Goal: Transaction & Acquisition: Purchase product/service

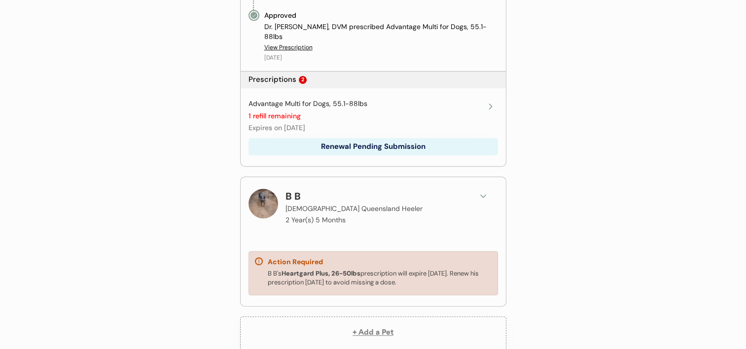
scroll to position [531, 0]
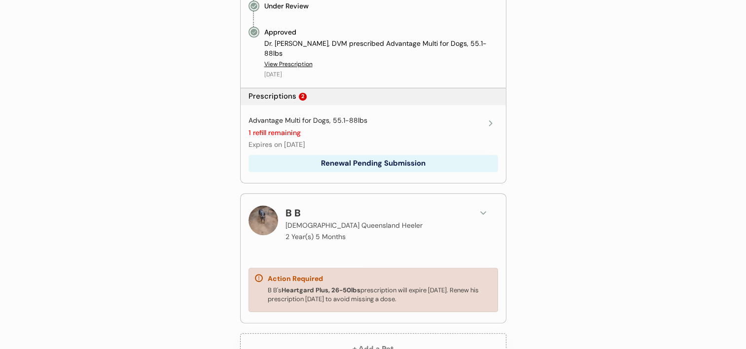
click at [371, 157] on button "Renewal Pending Submission" at bounding box center [374, 163] width 250 height 17
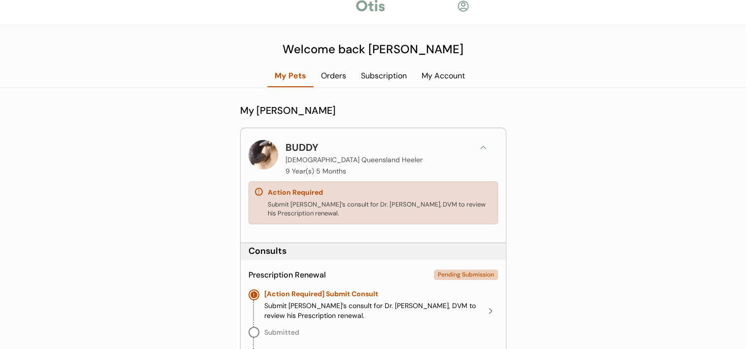
scroll to position [0, 0]
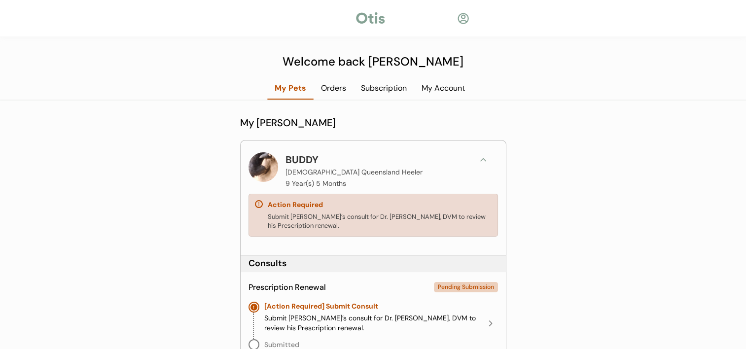
click at [303, 215] on div "Submit BUDDY’s consult for Dr. Kit Warren, DVM to review his Prescription renew…" at bounding box center [380, 222] width 224 height 18
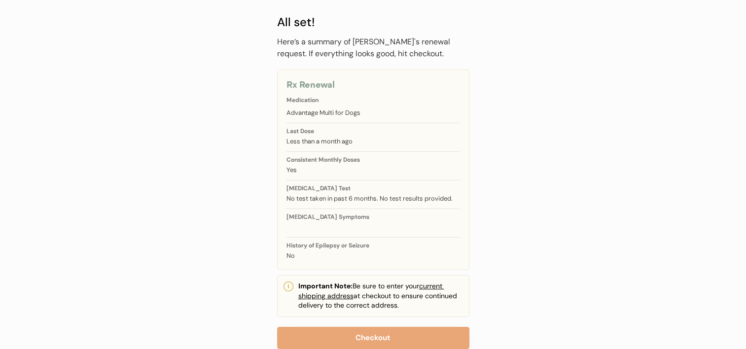
scroll to position [96, 0]
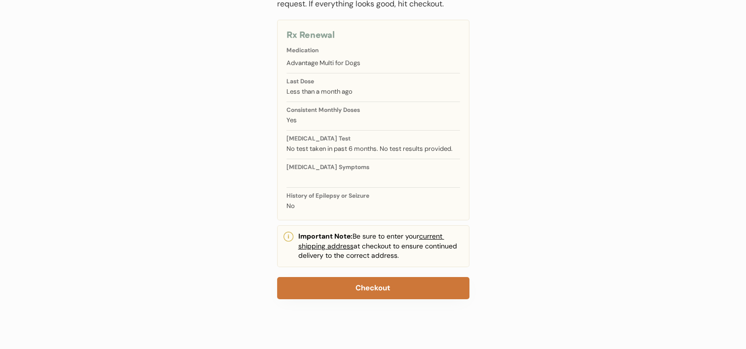
click at [420, 289] on button "Checkout" at bounding box center [373, 288] width 192 height 22
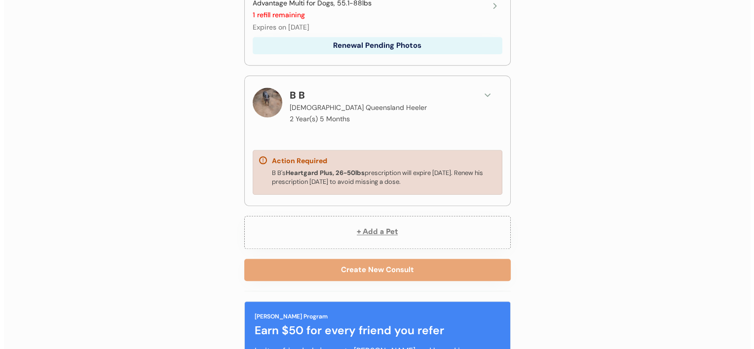
scroll to position [690, 0]
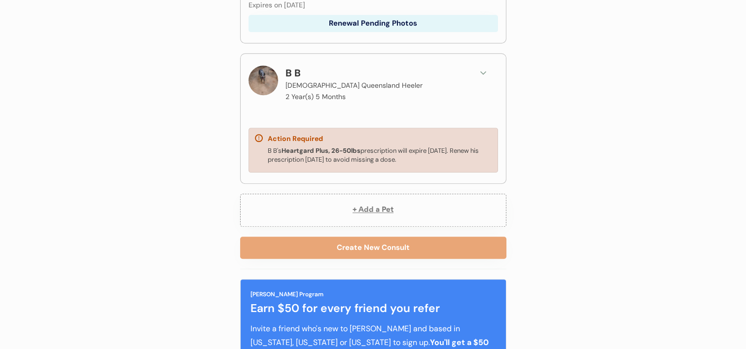
click at [314, 135] on div "Action Required B B's Heartgard Plus, 26-50lbs prescription will expire Novembe…" at bounding box center [374, 150] width 250 height 45
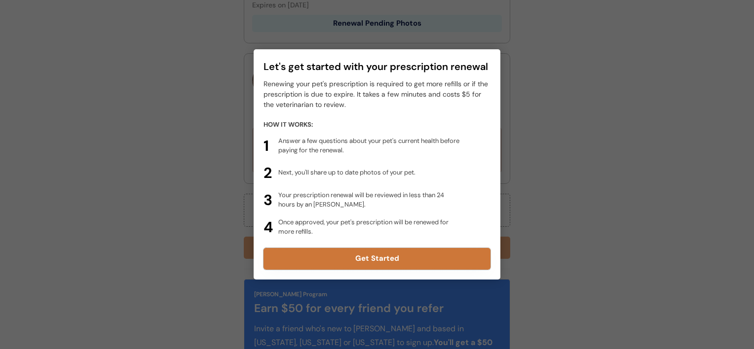
click at [414, 261] on button "Get Started" at bounding box center [376, 259] width 227 height 22
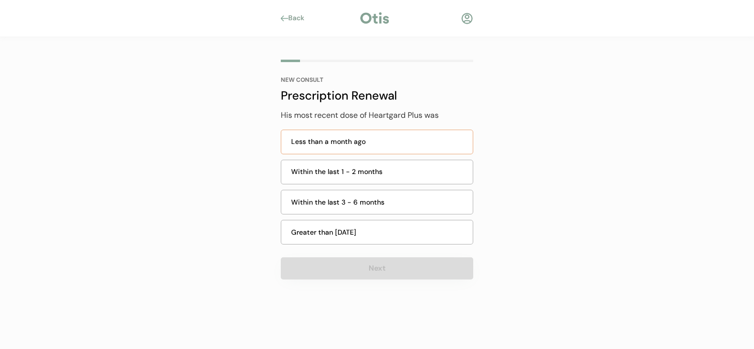
click at [370, 137] on div "Less than a month ago" at bounding box center [379, 142] width 176 height 10
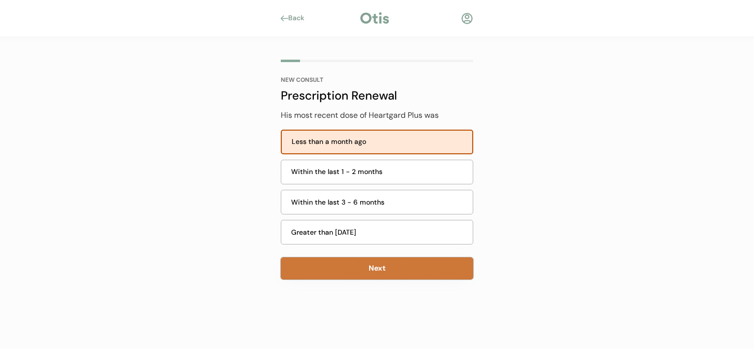
click at [407, 264] on button "Next" at bounding box center [377, 268] width 192 height 22
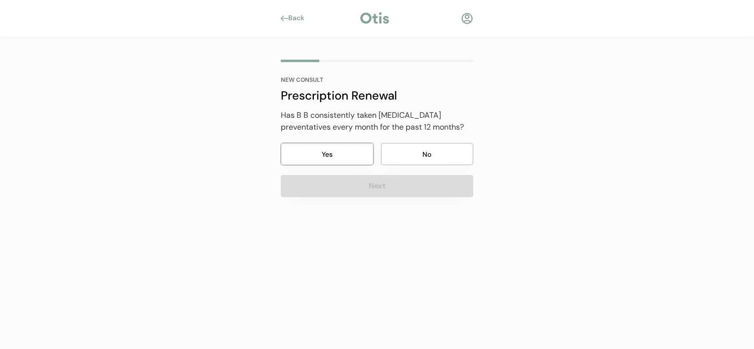
click at [332, 161] on button "Yes" at bounding box center [327, 154] width 93 height 22
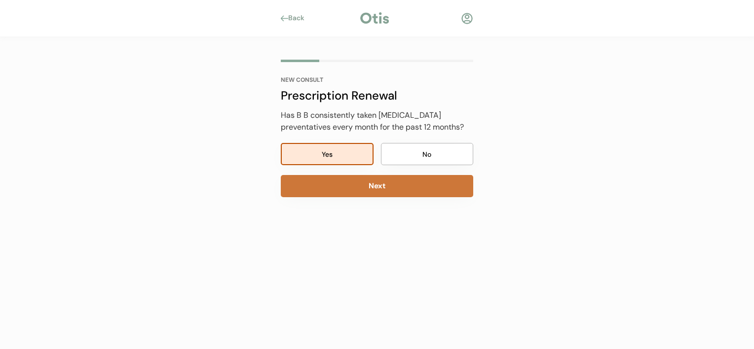
click at [388, 192] on button "Next" at bounding box center [377, 186] width 192 height 22
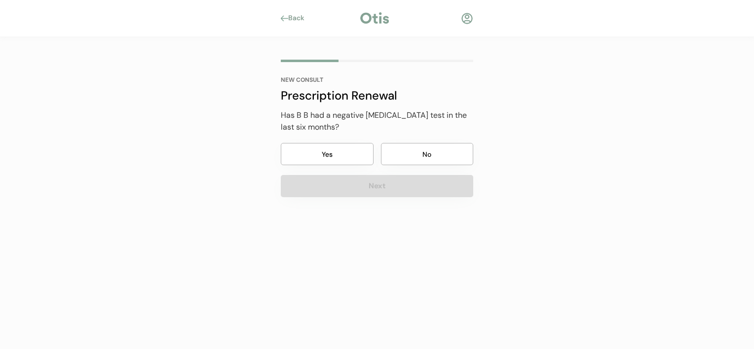
click at [416, 154] on button "No" at bounding box center [427, 154] width 93 height 22
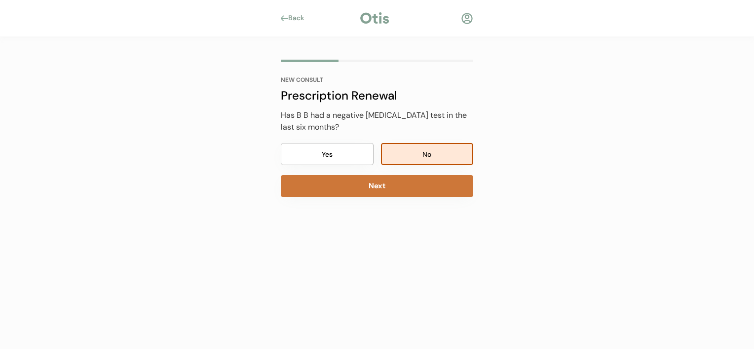
click at [408, 185] on button "Next" at bounding box center [377, 186] width 192 height 22
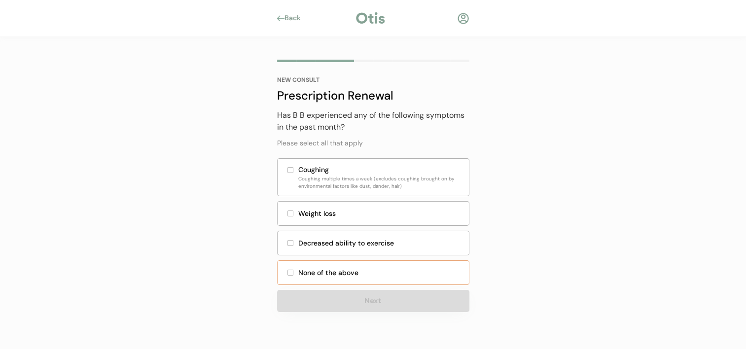
click at [370, 274] on div "None of the above" at bounding box center [380, 273] width 165 height 10
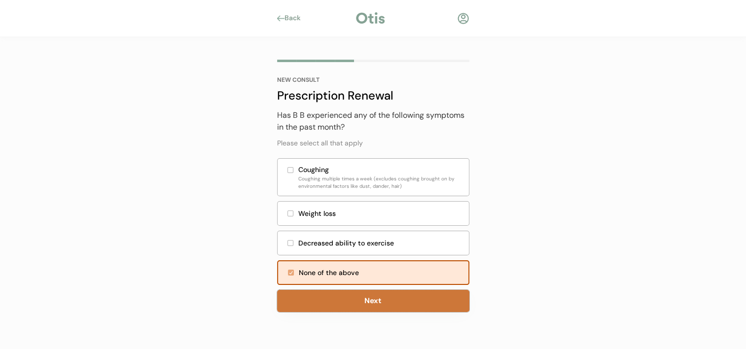
click at [406, 302] on button "Next" at bounding box center [373, 301] width 192 height 22
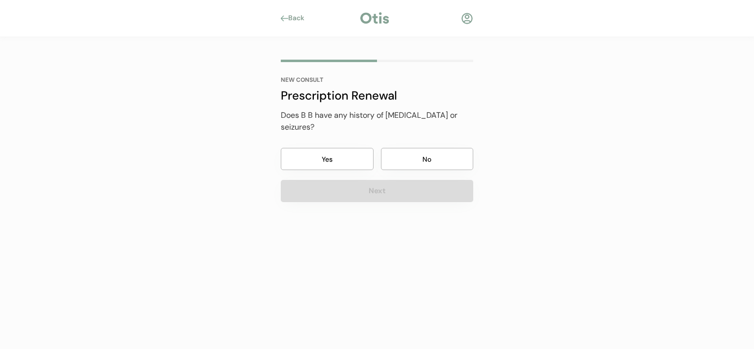
click at [422, 148] on button "No" at bounding box center [427, 159] width 93 height 22
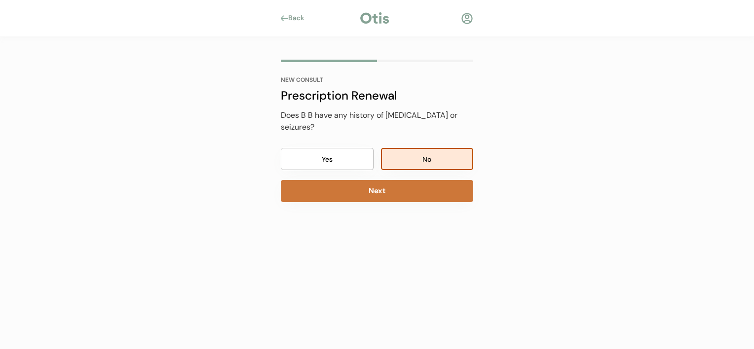
click at [412, 180] on button "Next" at bounding box center [377, 191] width 192 height 22
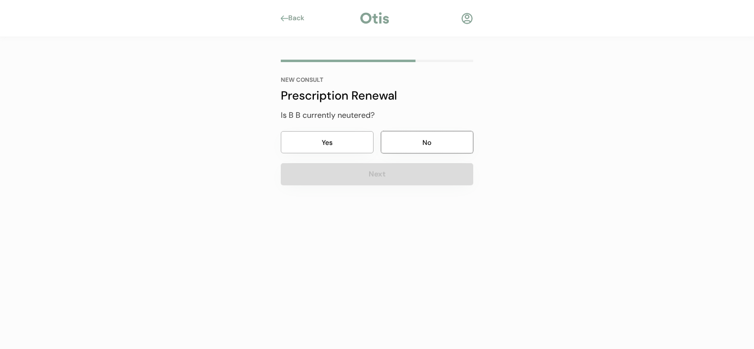
click at [412, 142] on button "No" at bounding box center [427, 142] width 93 height 22
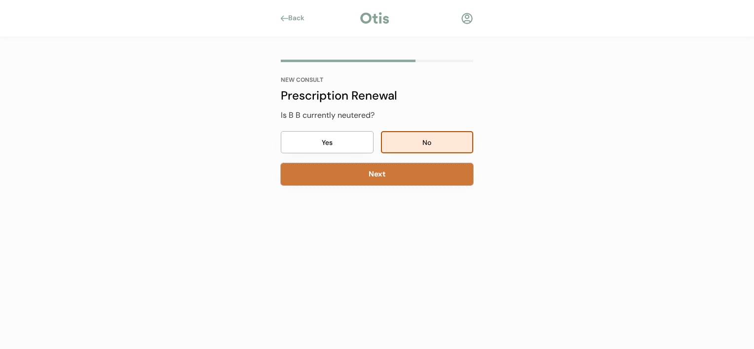
click at [410, 172] on button "Next" at bounding box center [377, 174] width 192 height 22
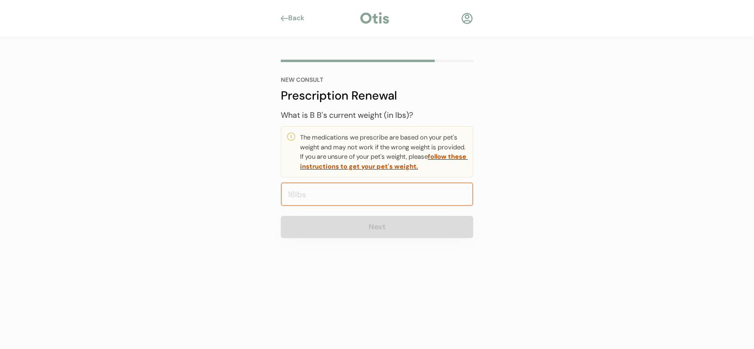
click at [373, 193] on input "input" at bounding box center [377, 194] width 192 height 24
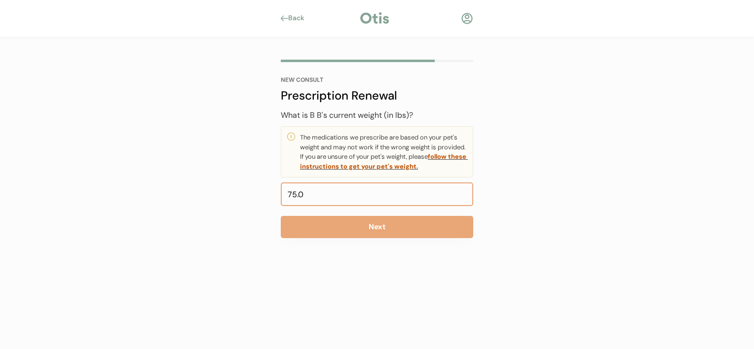
type input "7.0"
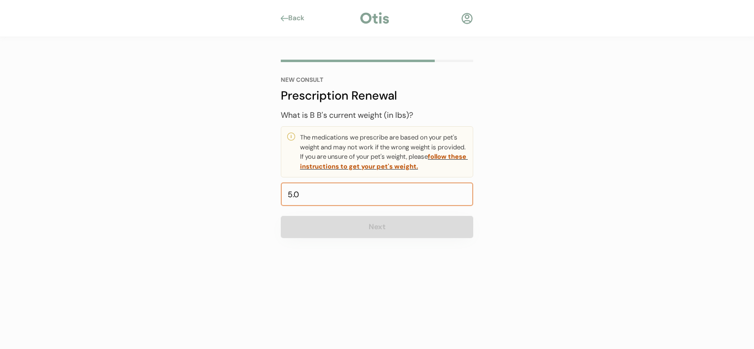
type input "50.0"
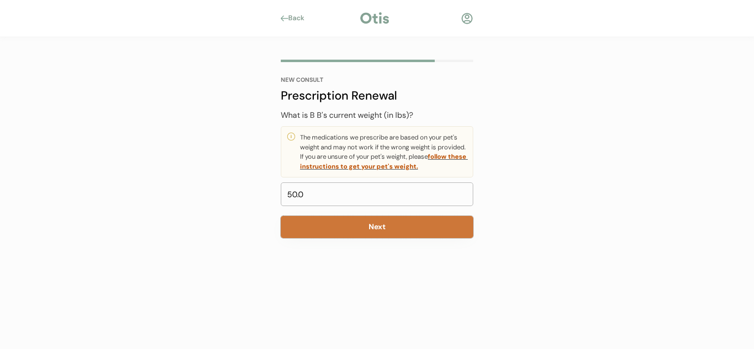
click at [332, 233] on button "Next" at bounding box center [377, 227] width 192 height 22
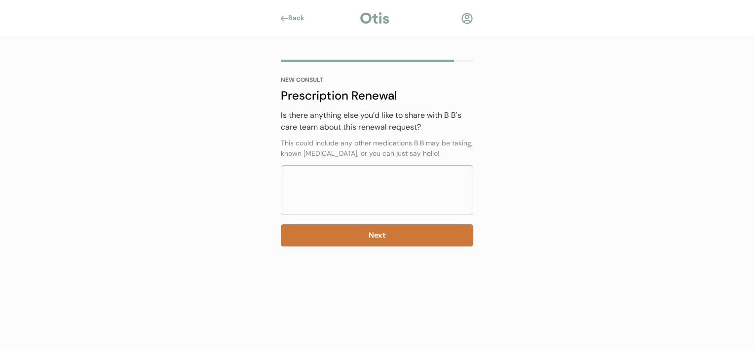
click at [355, 241] on button "Next" at bounding box center [377, 235] width 192 height 22
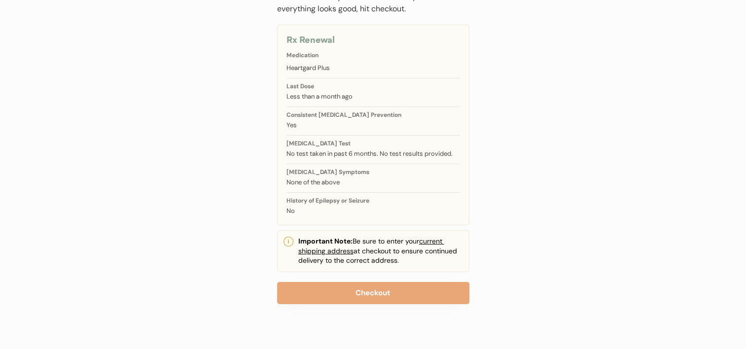
scroll to position [96, 0]
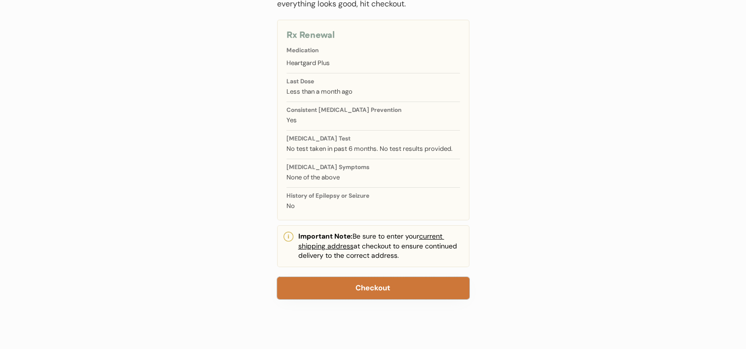
click at [396, 287] on button "Checkout" at bounding box center [373, 288] width 192 height 22
